Goal: Find specific page/section: Find specific page/section

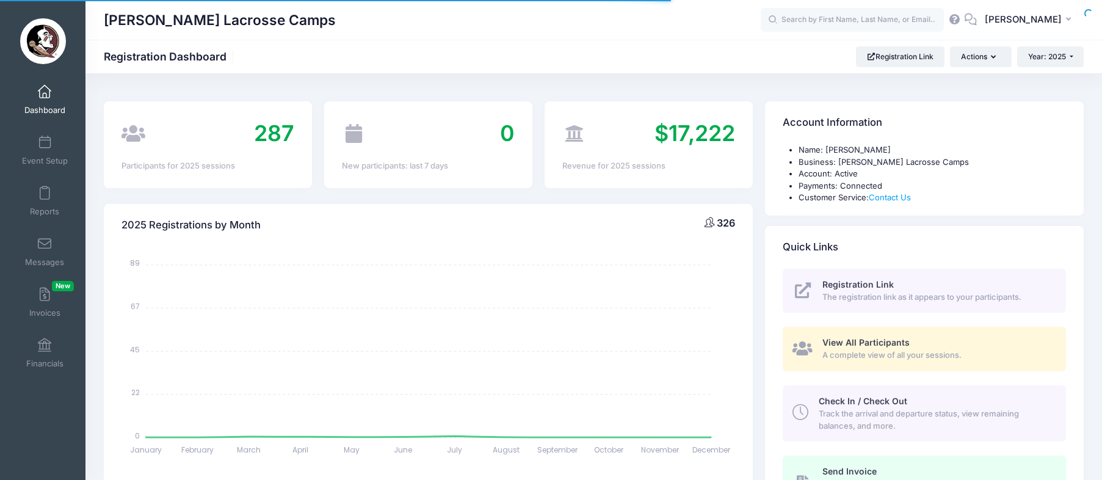
select select
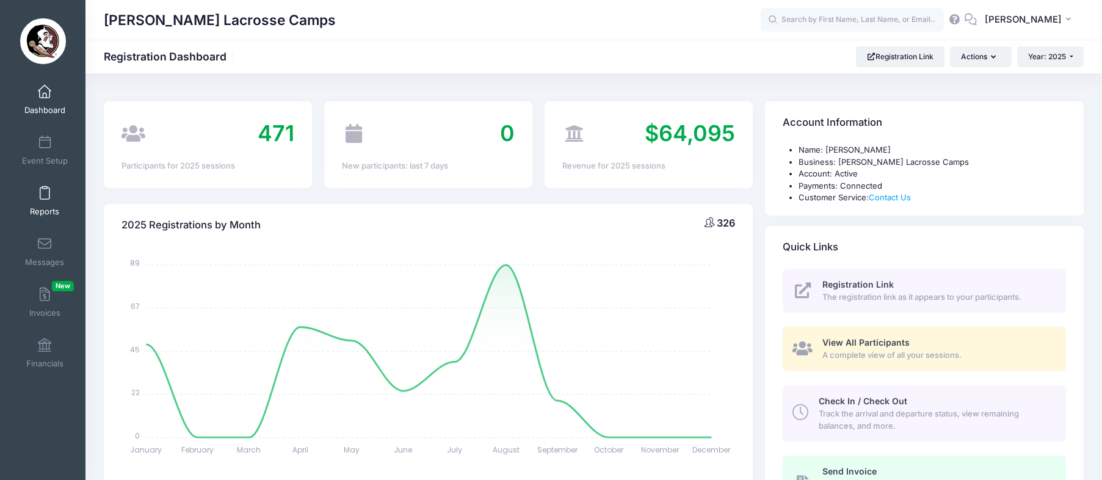
click at [54, 201] on link "Reports" at bounding box center [45, 200] width 58 height 43
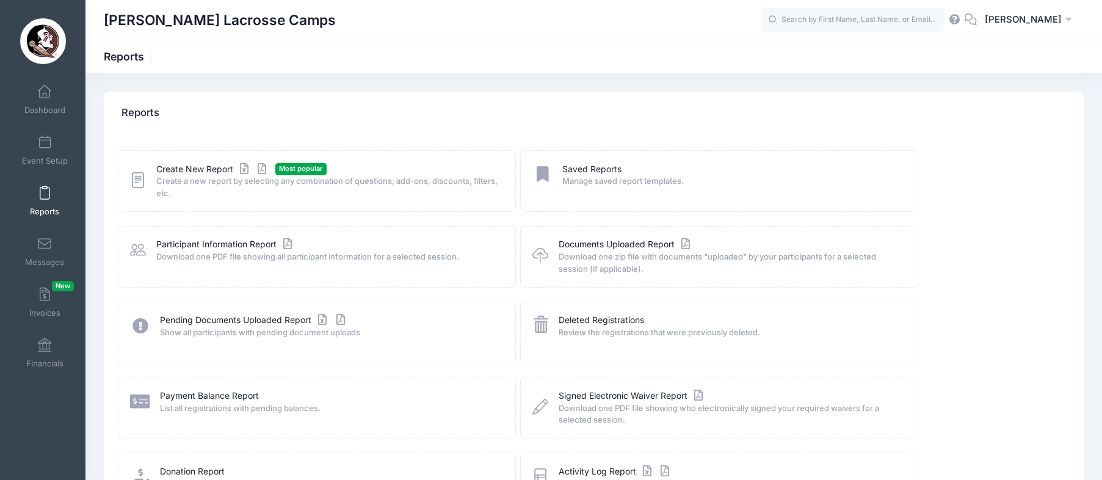
click at [140, 181] on icon at bounding box center [138, 180] width 16 height 19
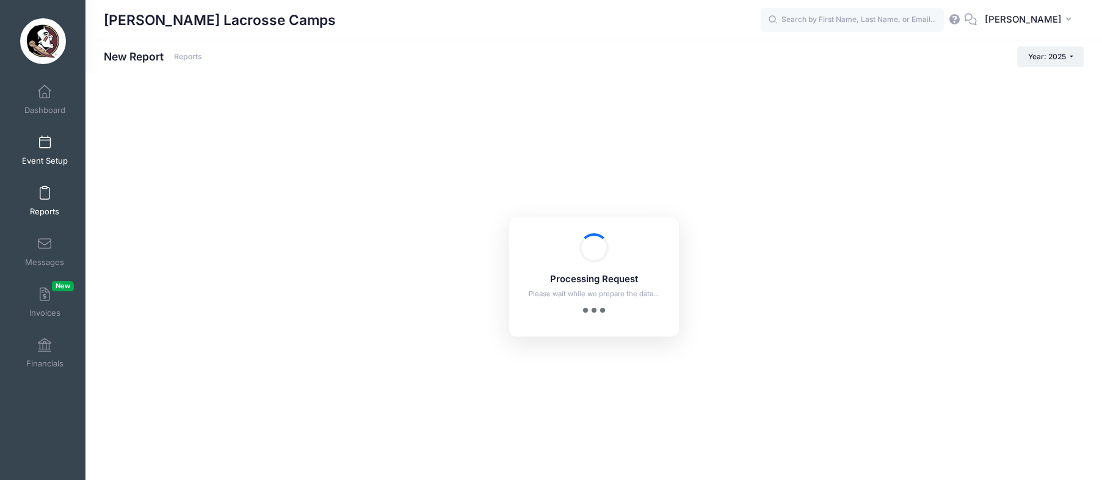
checkbox input "true"
click at [51, 147] on link "Event Setup" at bounding box center [45, 150] width 58 height 43
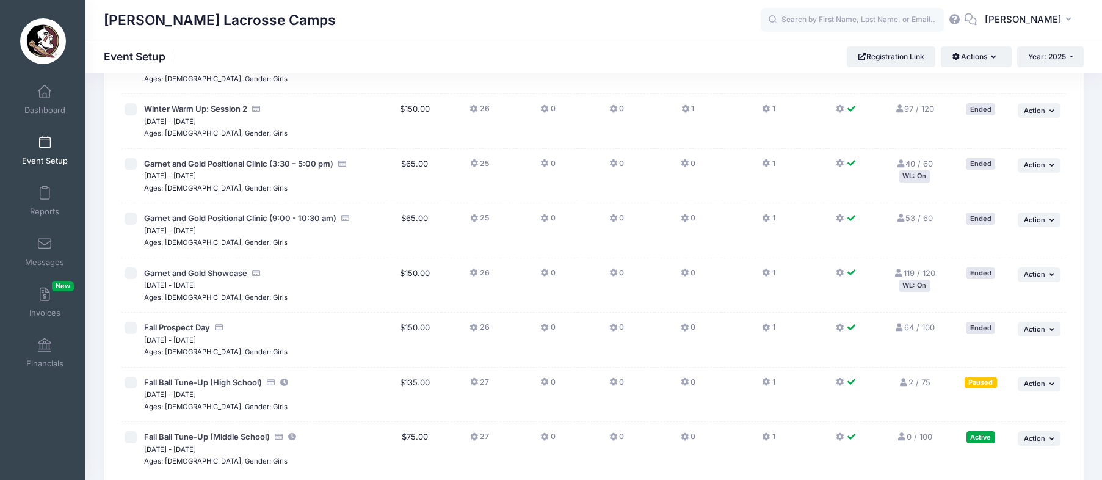
scroll to position [131, 0]
